Goal: Task Accomplishment & Management: Manage account settings

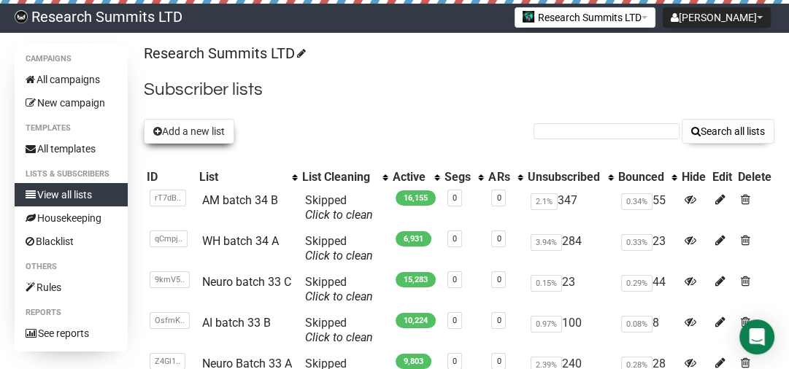
click at [196, 136] on button "Add a new list" at bounding box center [189, 131] width 91 height 25
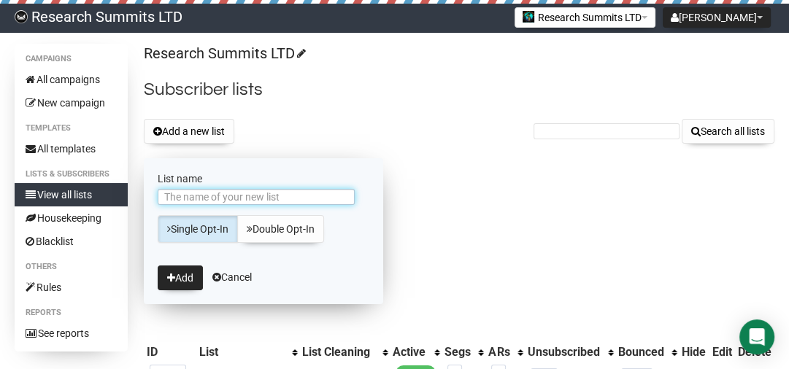
click at [215, 193] on input "List name" at bounding box center [256, 197] width 197 height 16
type input "Ai batch 34 D"
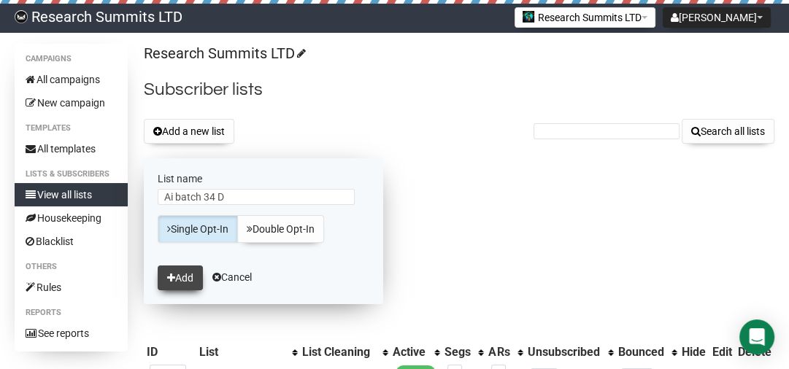
click at [164, 272] on button "Add" at bounding box center [180, 278] width 45 height 25
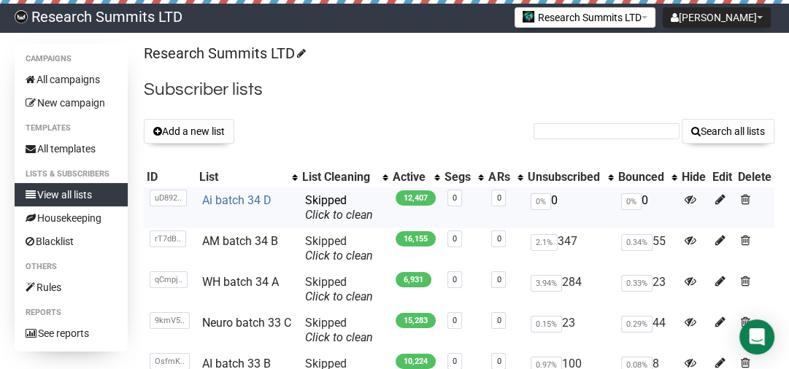
click at [234, 202] on link "Ai batch 34 D" at bounding box center [236, 200] width 69 height 14
click at [319, 137] on div "Add a new list Search all lists" at bounding box center [459, 131] width 631 height 25
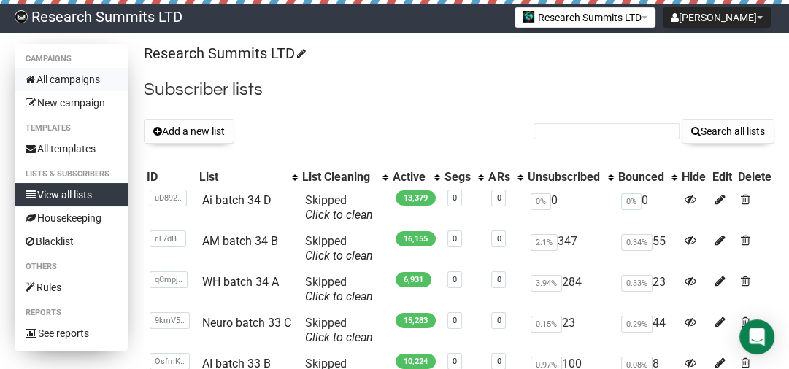
click at [70, 79] on link "All campaigns" at bounding box center [71, 79] width 113 height 23
